Goal: Navigation & Orientation: Find specific page/section

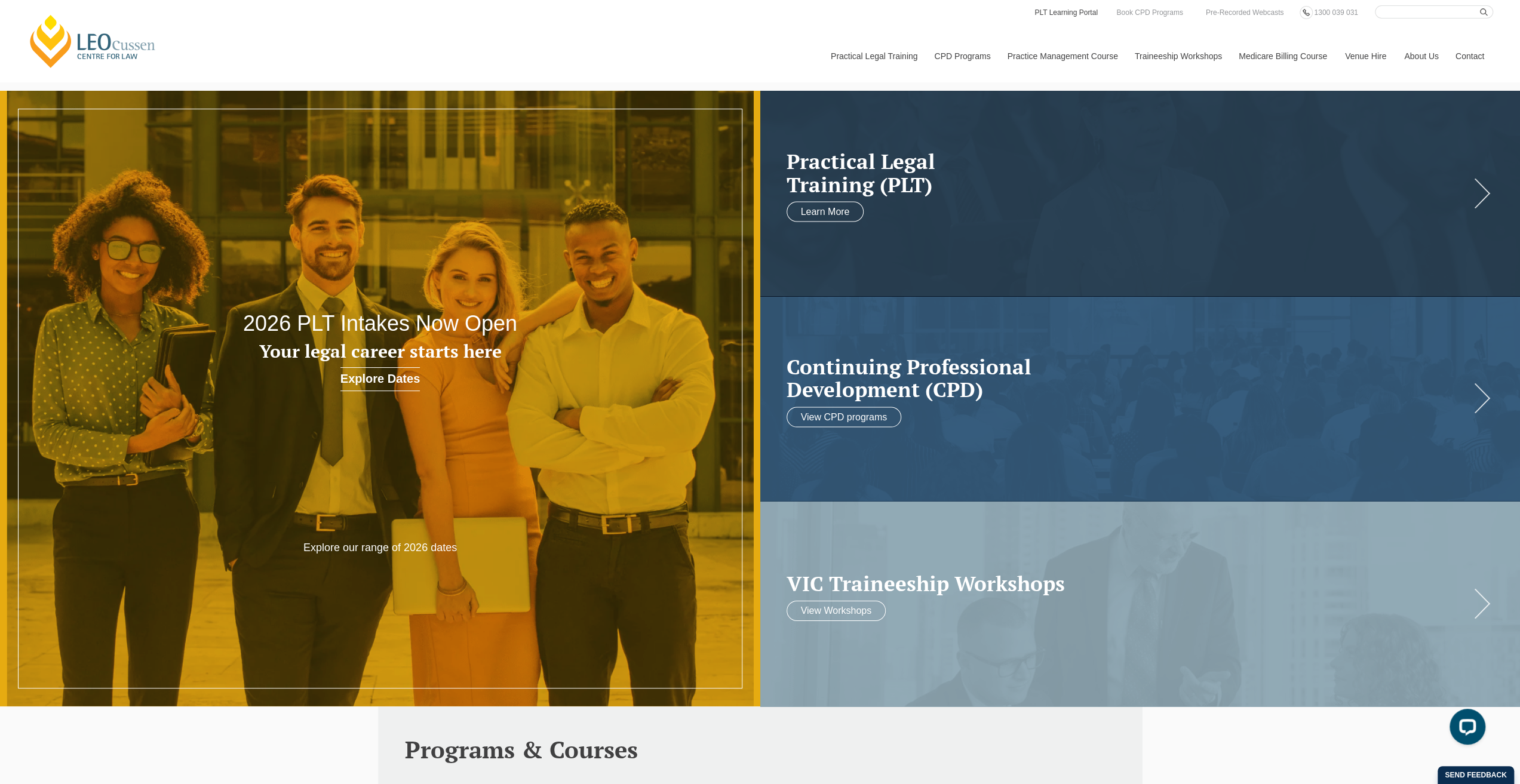
click at [1081, 13] on link "PLT Learning Portal" at bounding box center [1066, 13] width 66 height 14
